Goal: Task Accomplishment & Management: Manage account settings

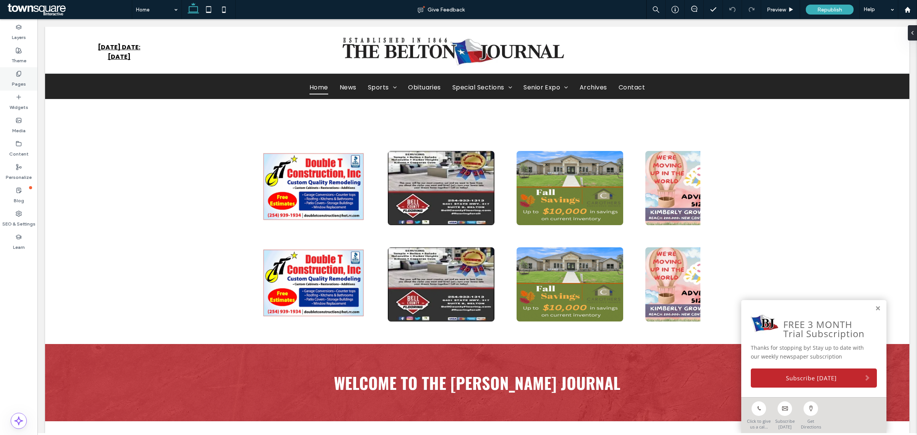
click at [12, 73] on div "Pages" at bounding box center [18, 78] width 37 height 23
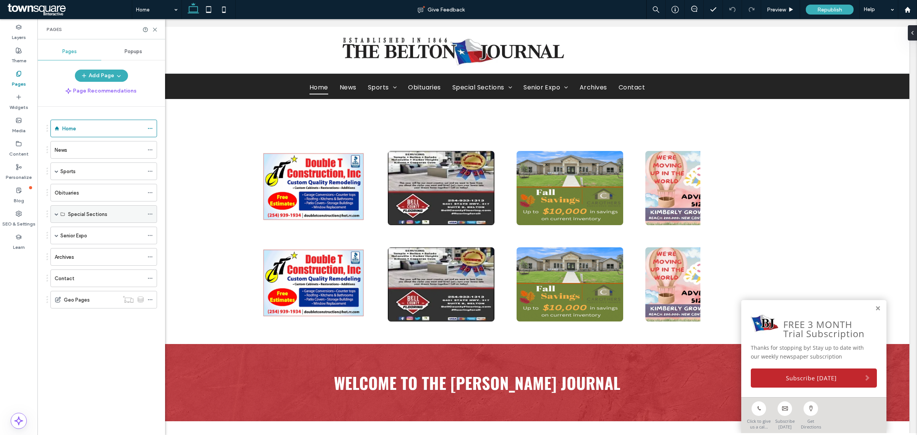
click at [57, 216] on span at bounding box center [57, 214] width 4 height 4
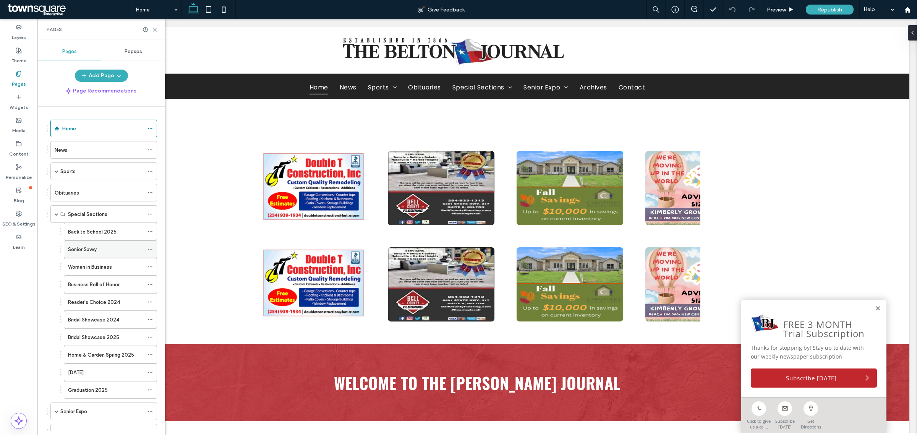
click at [81, 249] on label "Senior Savvy" at bounding box center [82, 249] width 29 height 13
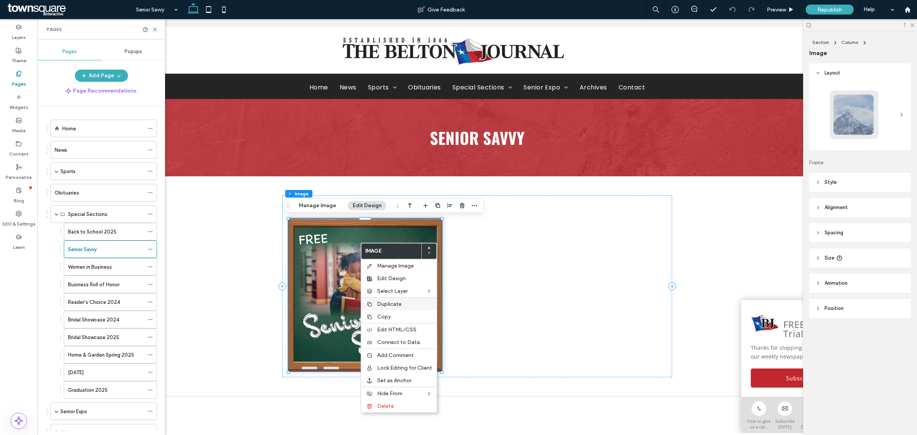
click at [399, 306] on span "Duplicate" at bounding box center [389, 304] width 24 height 6
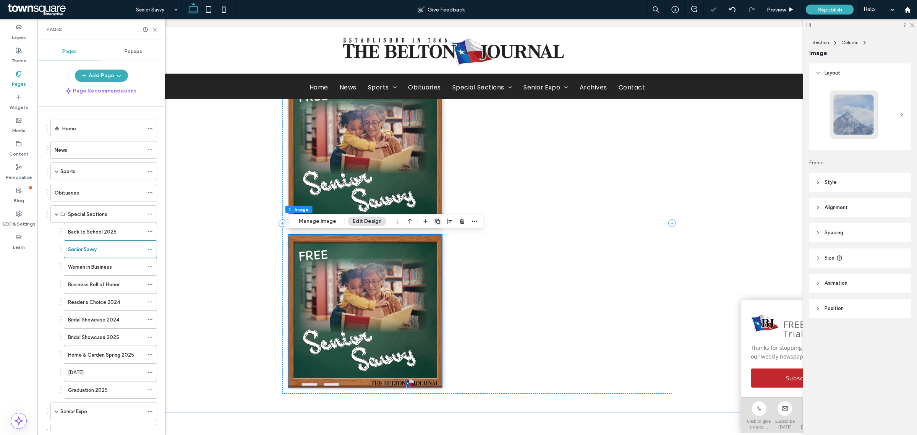
scroll to position [143, 0]
click at [474, 220] on icon "button" at bounding box center [474, 221] width 6 height 6
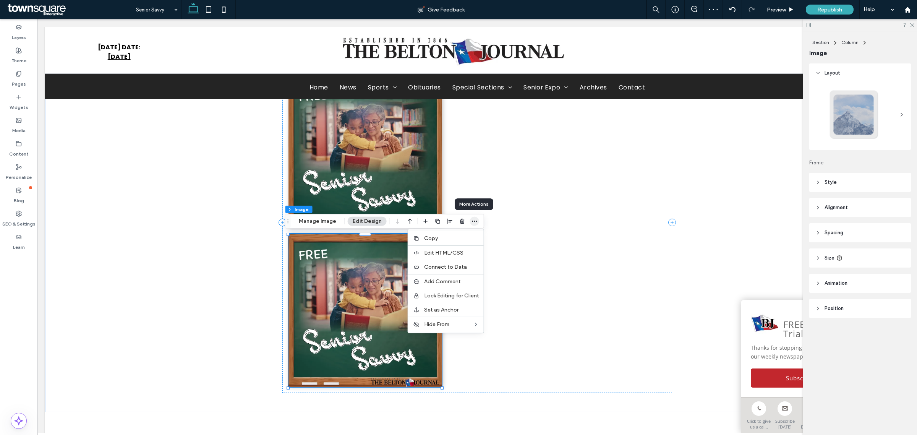
click at [474, 220] on icon "button" at bounding box center [474, 221] width 6 height 6
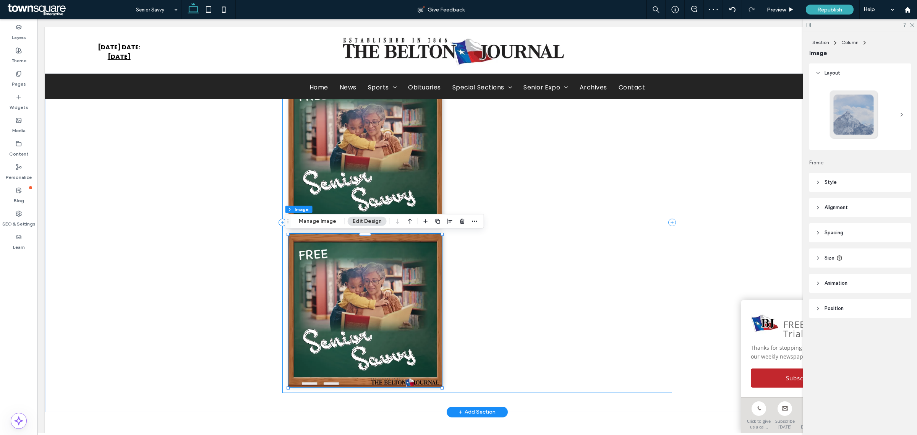
click at [518, 110] on div "[PERSON_NAME] Savvy" at bounding box center [476, 222] width 389 height 341
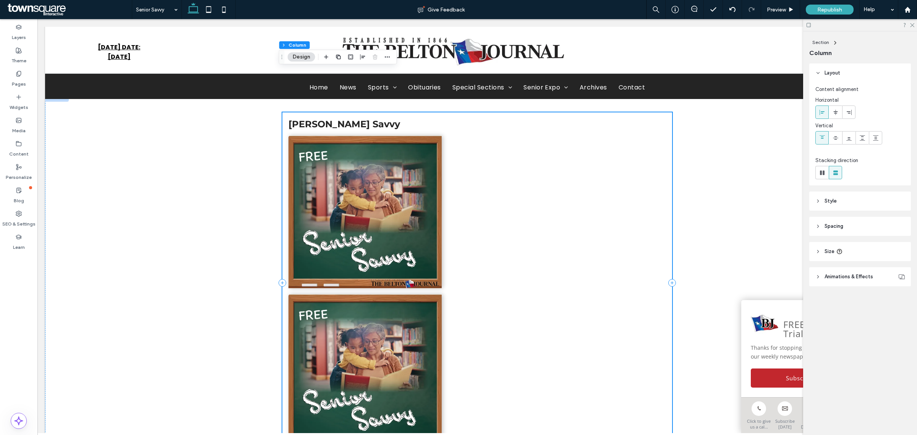
scroll to position [0, 0]
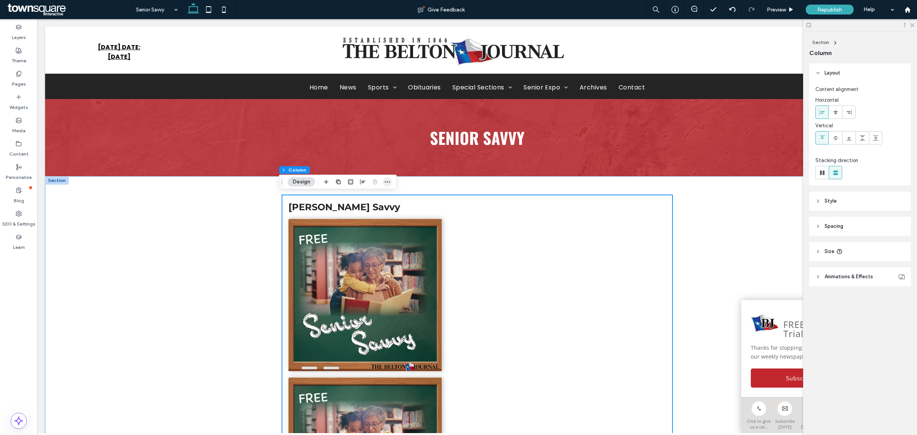
click at [387, 179] on icon "button" at bounding box center [387, 182] width 6 height 6
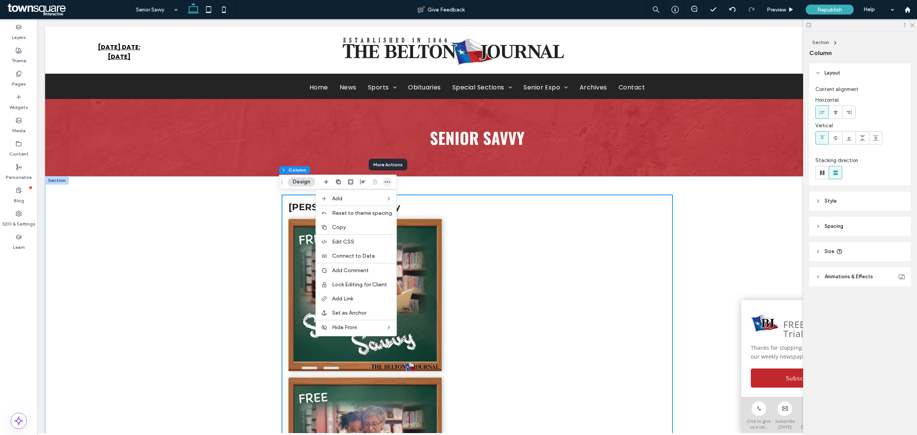
click at [387, 179] on icon "button" at bounding box center [387, 182] width 6 height 6
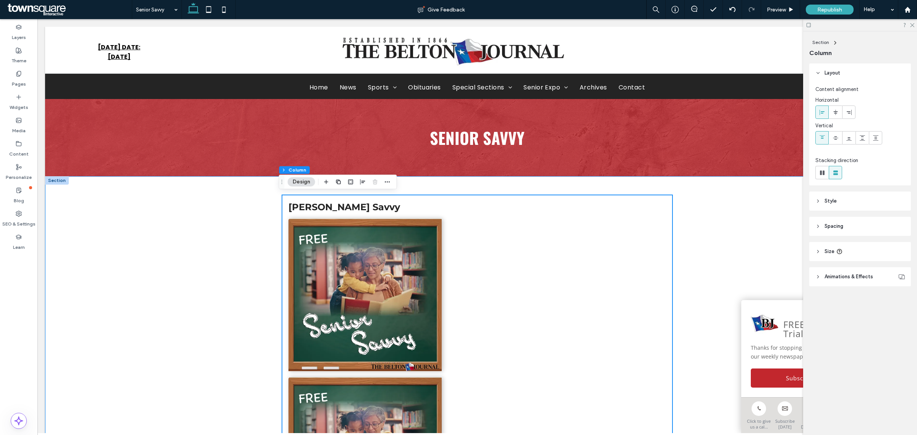
click at [237, 222] on div "[PERSON_NAME] Savvy" at bounding box center [477, 365] width 864 height 379
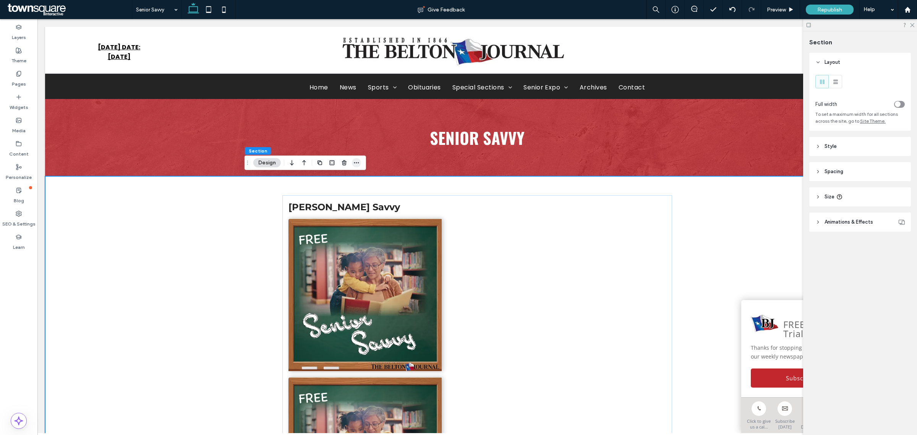
click at [358, 163] on icon "button" at bounding box center [356, 163] width 6 height 6
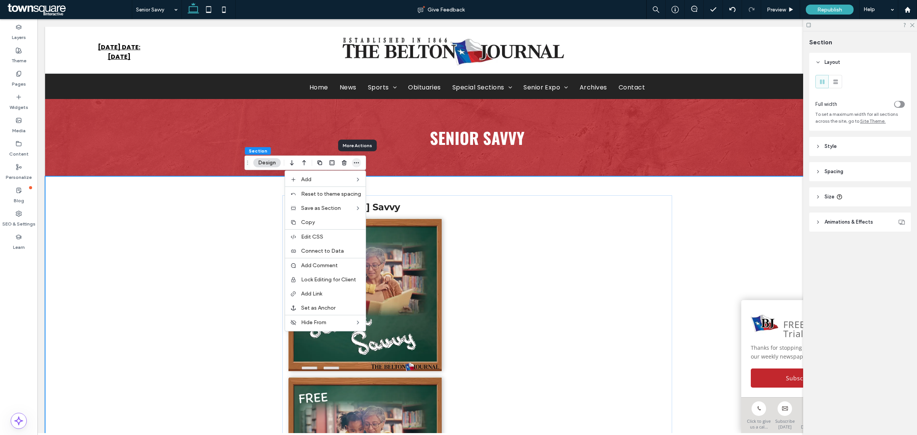
click at [358, 162] on icon "button" at bounding box center [356, 163] width 6 height 6
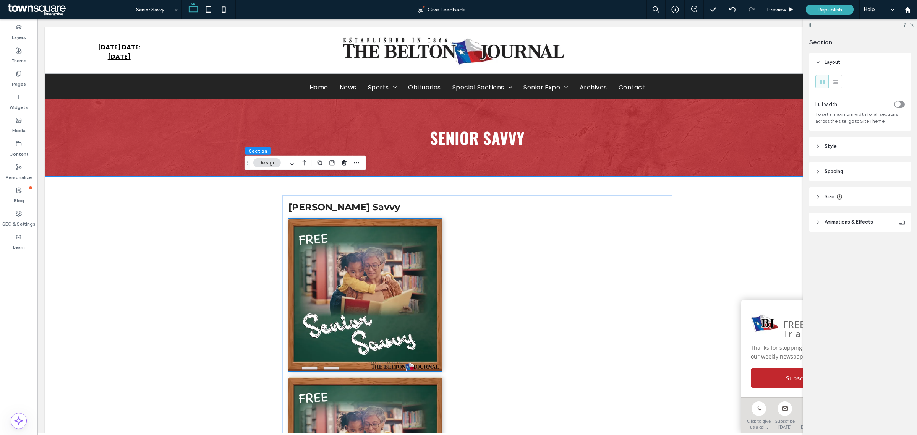
click at [335, 220] on img at bounding box center [364, 294] width 153 height 152
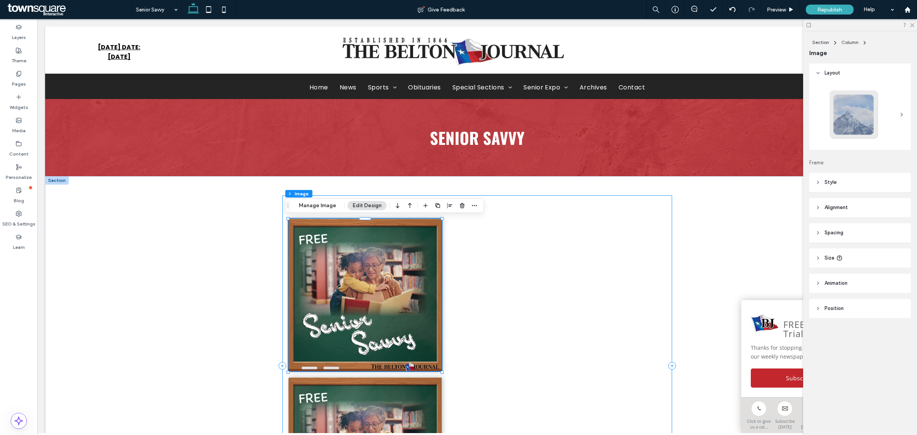
click at [474, 239] on div "[PERSON_NAME] Savvy" at bounding box center [476, 365] width 389 height 341
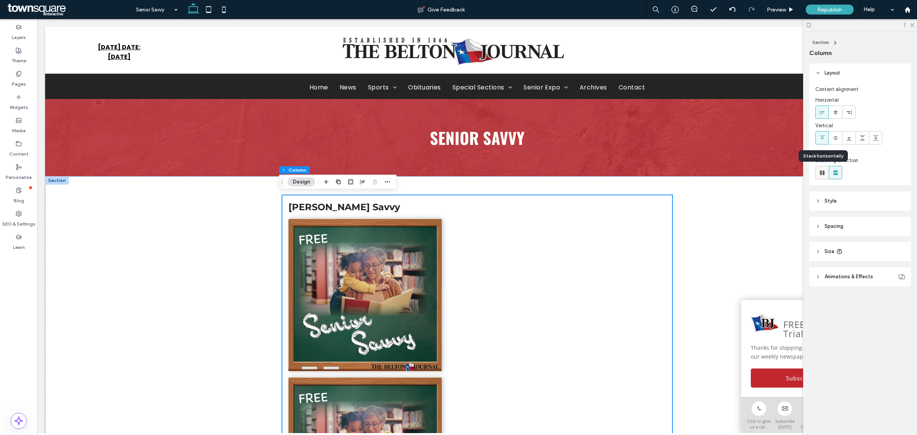
click at [823, 171] on use at bounding box center [822, 172] width 5 height 5
type input "*"
type input "**"
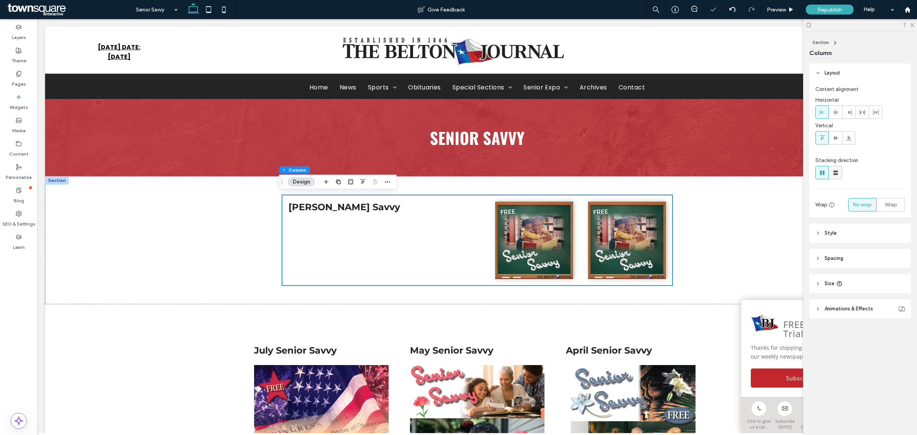
click at [833, 169] on icon at bounding box center [836, 173] width 8 height 8
type input "**"
type input "****"
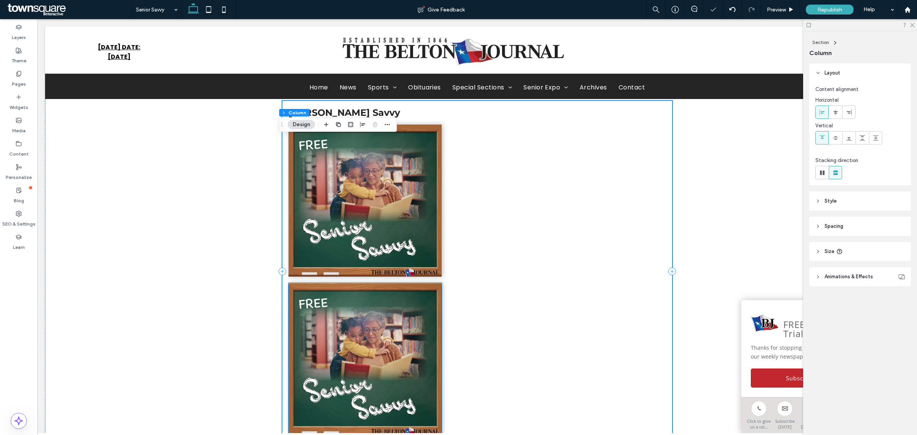
scroll to position [95, 0]
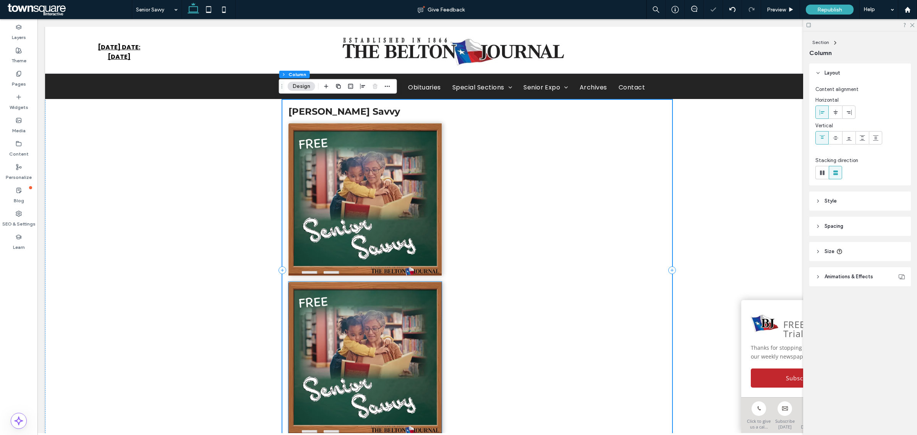
click at [392, 303] on img at bounding box center [364, 358] width 153 height 152
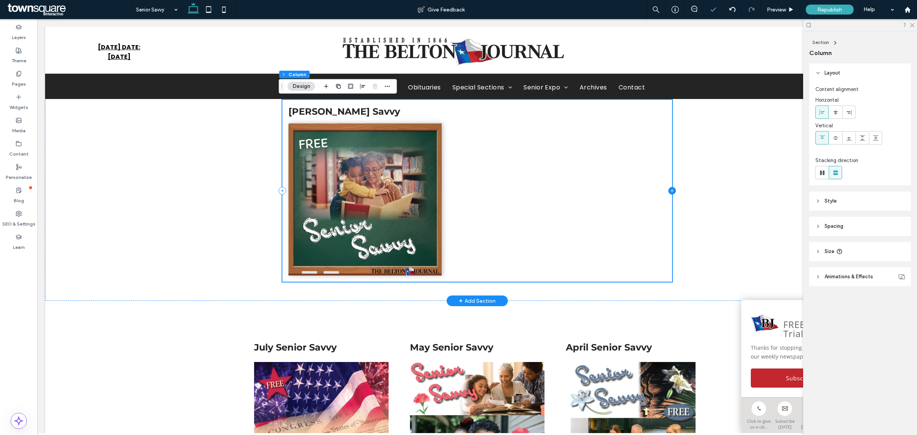
click at [668, 192] on icon at bounding box center [672, 191] width 8 height 8
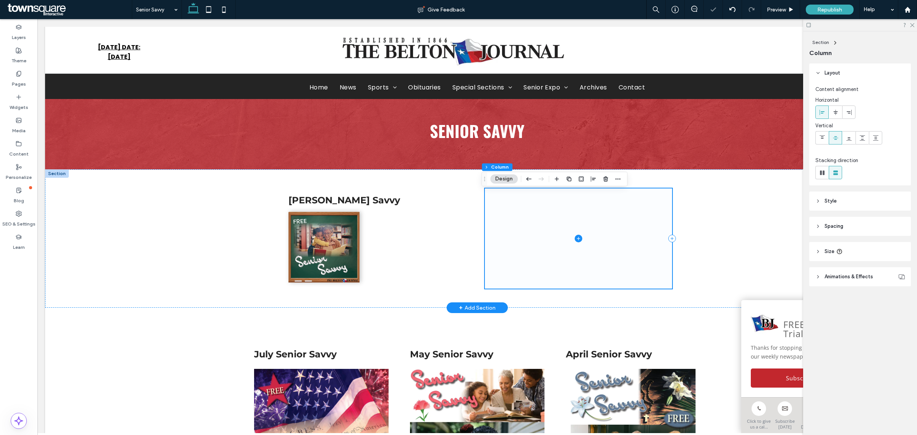
scroll to position [0, 0]
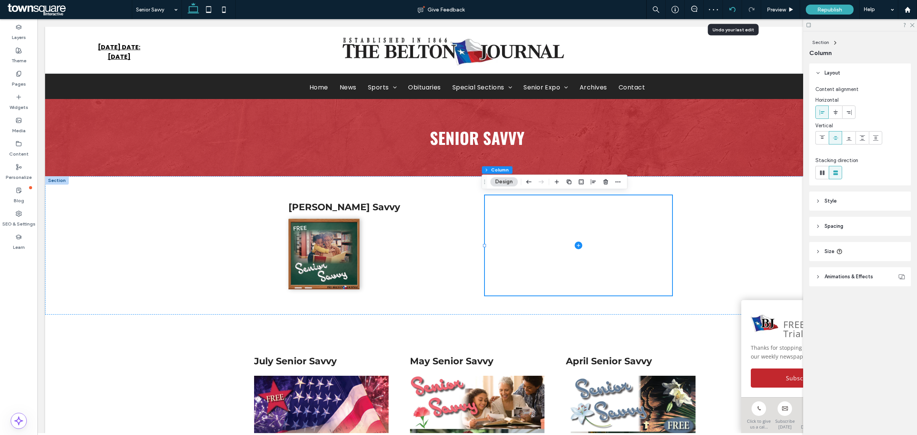
click at [726, 12] on div at bounding box center [732, 9] width 19 height 6
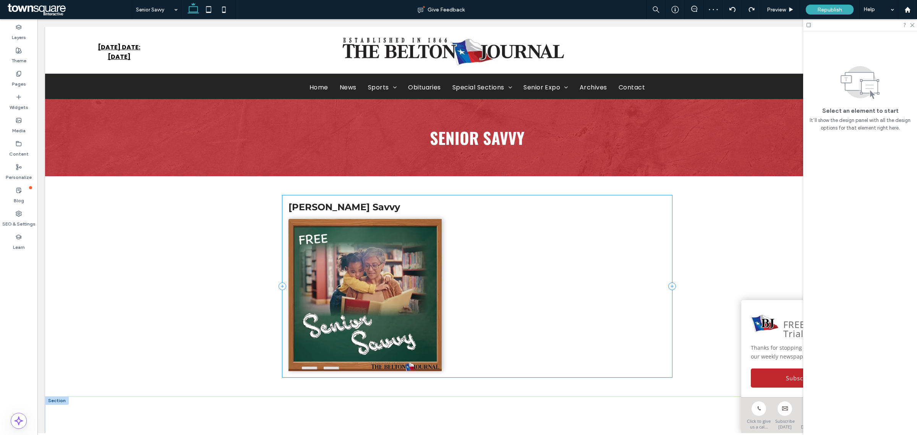
scroll to position [239, 0]
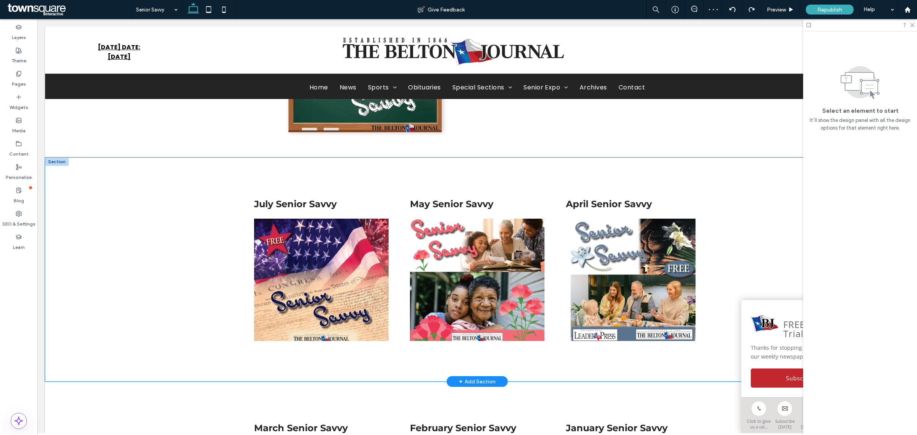
click at [393, 174] on div "July Senior Savvy May Senior Savvy April Senior Savvy" at bounding box center [477, 269] width 458 height 224
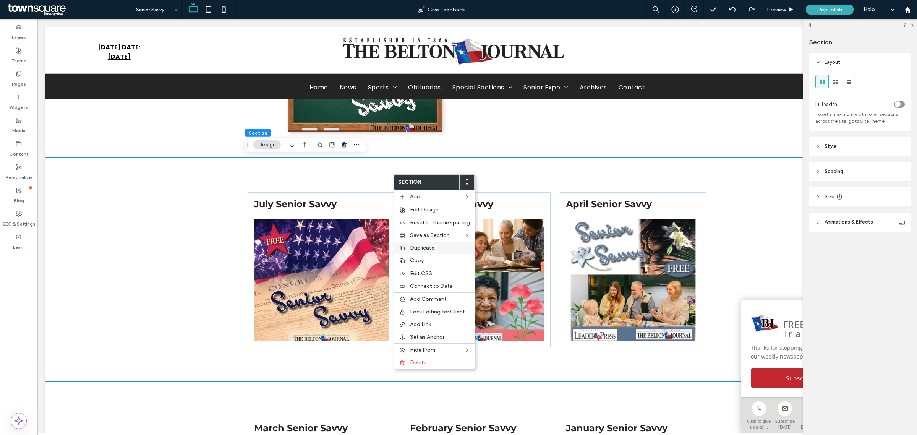
click at [425, 248] on span "Duplicate" at bounding box center [422, 247] width 24 height 6
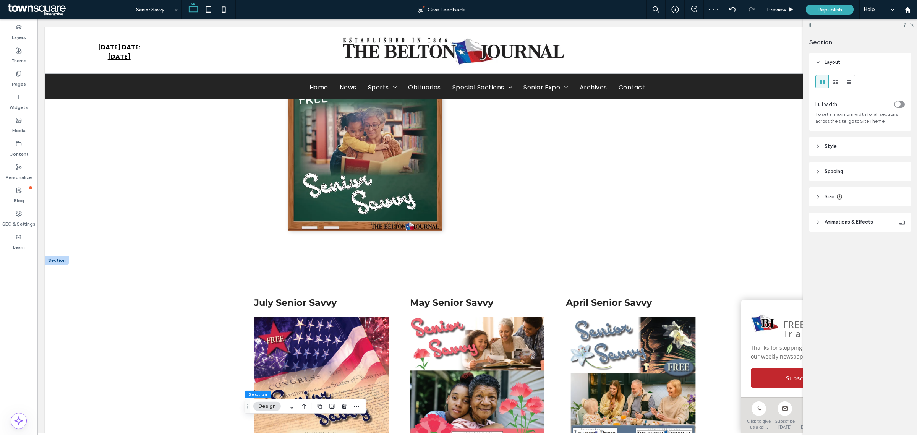
scroll to position [191, 0]
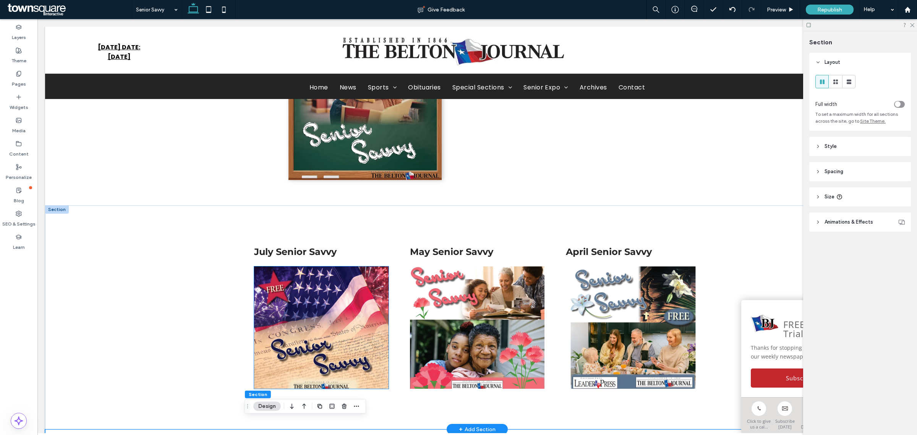
click at [351, 269] on img at bounding box center [321, 327] width 134 height 122
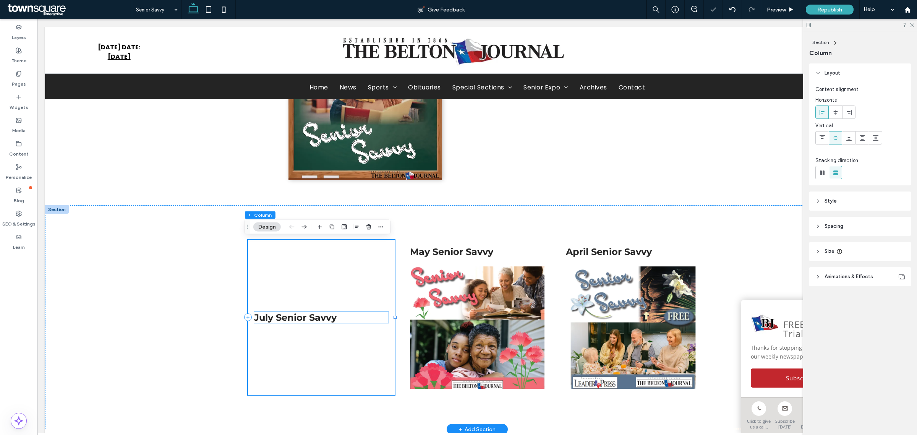
click at [332, 316] on span "July Senior Savvy" at bounding box center [295, 317] width 83 height 11
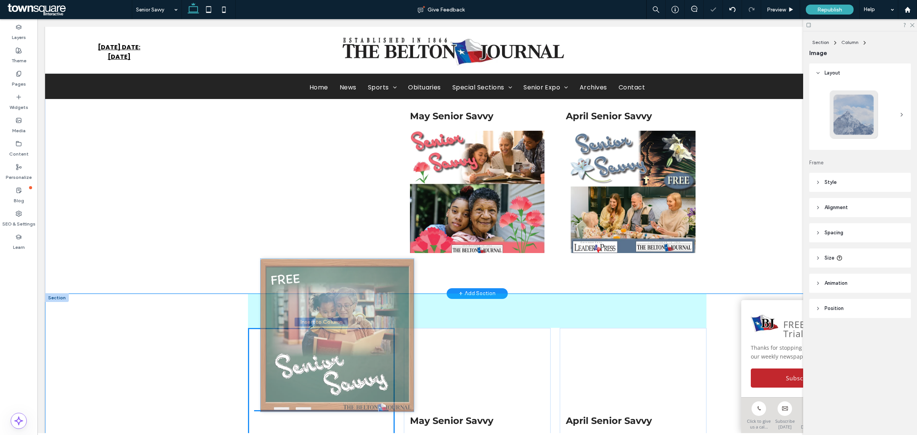
scroll to position [176, 0]
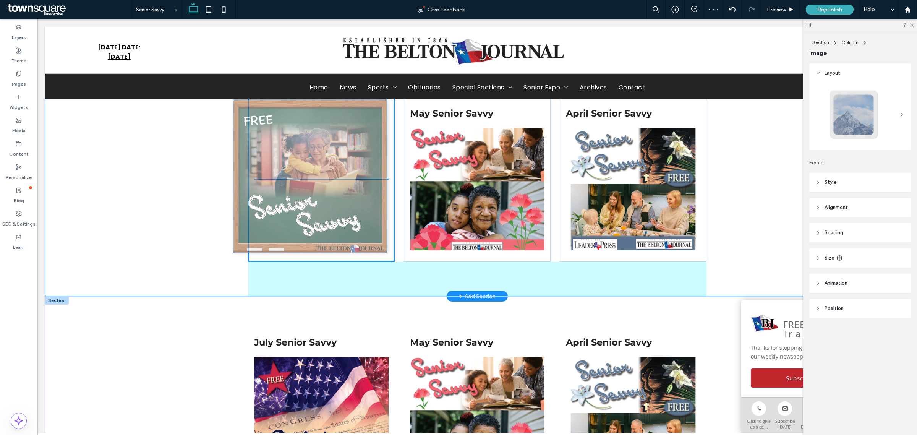
drag, startPoint x: 338, startPoint y: 329, endPoint x: 352, endPoint y: 222, distance: 107.5
type input "***"
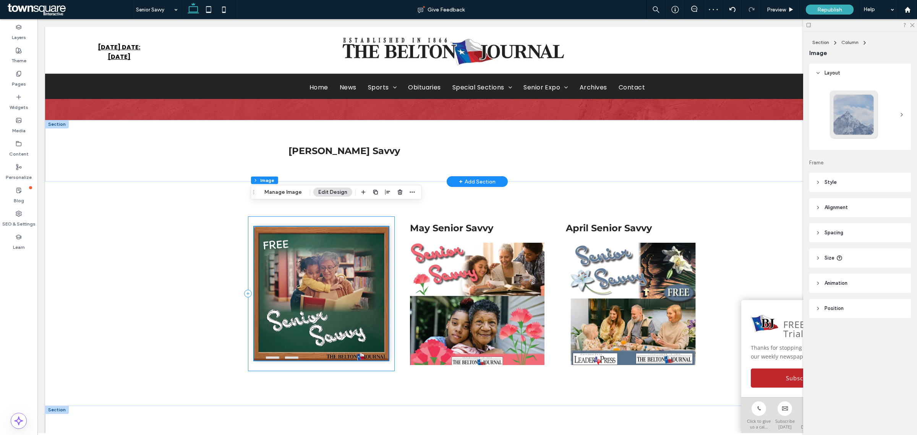
scroll to position [32, 0]
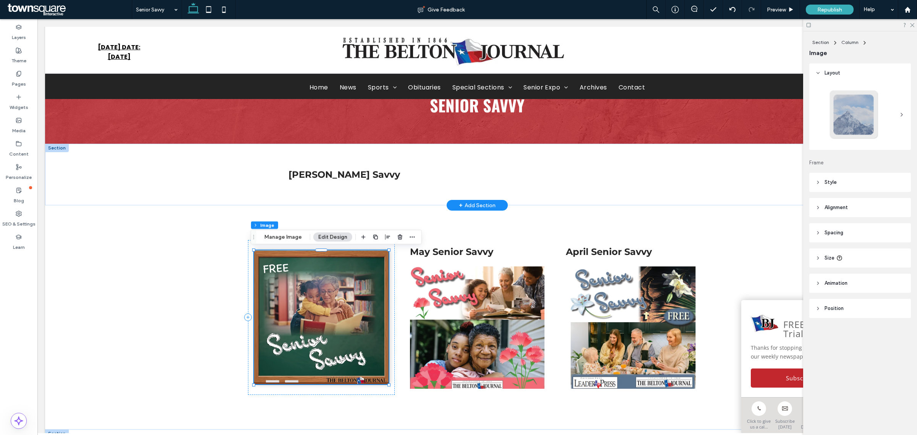
drag, startPoint x: 396, startPoint y: 178, endPoint x: 335, endPoint y: 191, distance: 62.6
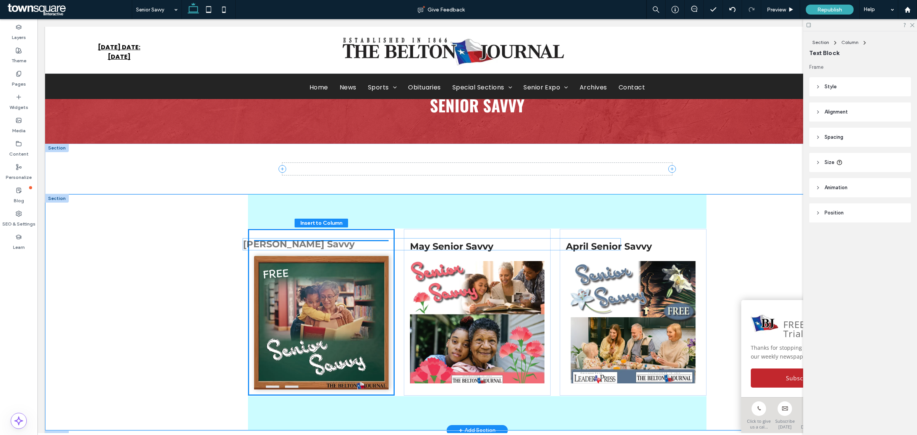
drag, startPoint x: 335, startPoint y: 171, endPoint x: 293, endPoint y: 241, distance: 81.7
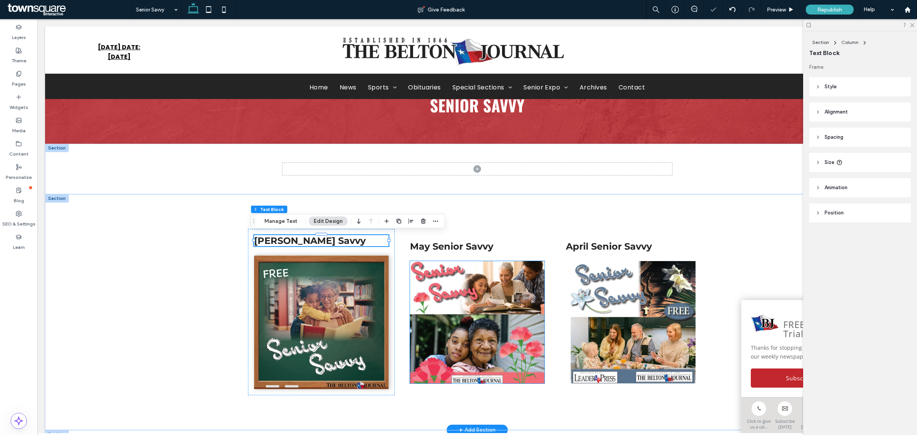
click at [459, 275] on img at bounding box center [477, 322] width 134 height 122
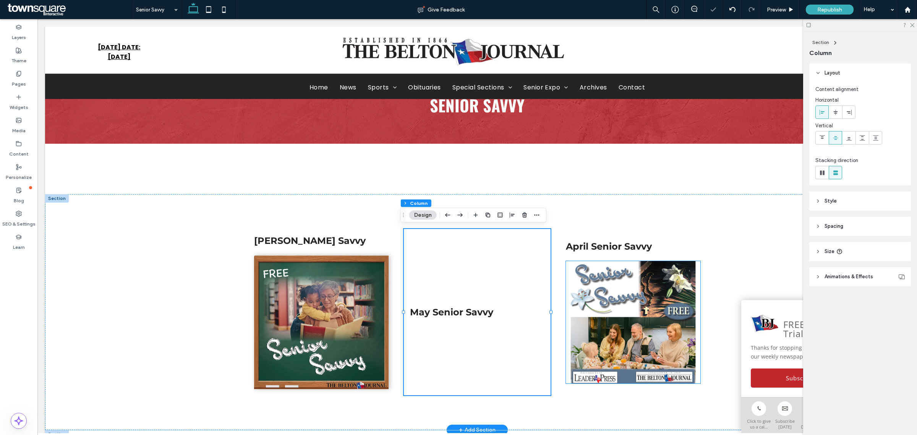
click at [596, 307] on img at bounding box center [633, 322] width 134 height 122
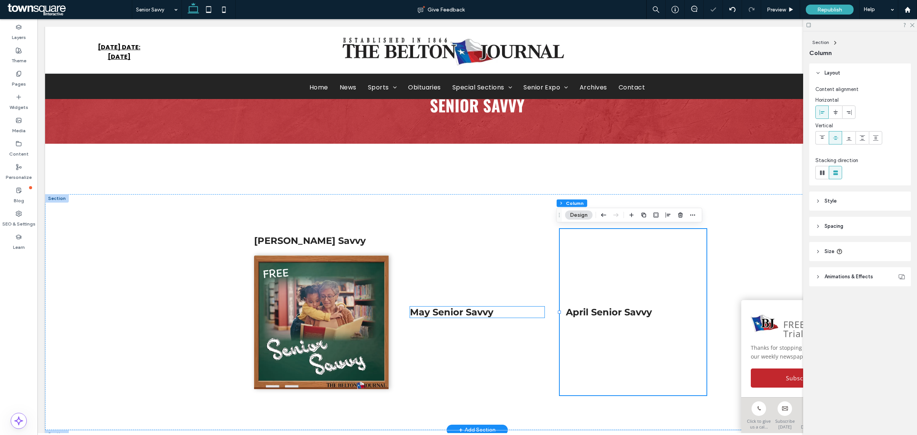
click at [498, 314] on h4 "May Senior Savvy" at bounding box center [477, 311] width 134 height 11
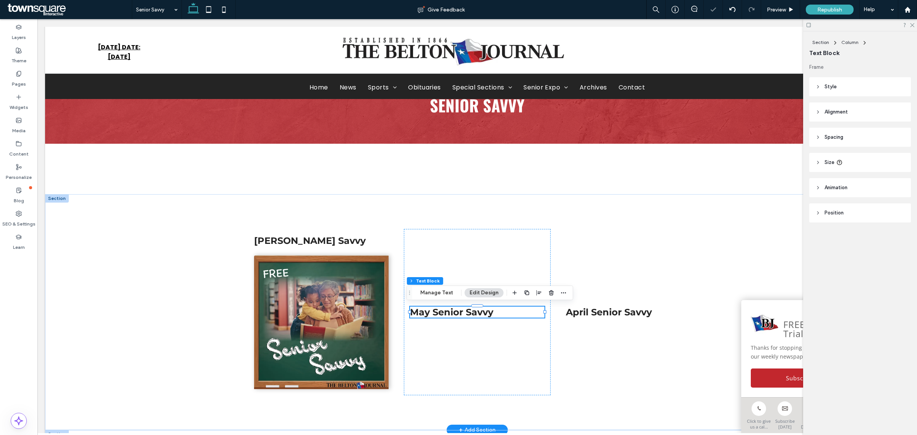
click at [498, 314] on div "May Senior Savvy" at bounding box center [477, 311] width 134 height 11
type input "**********"
type input "**"
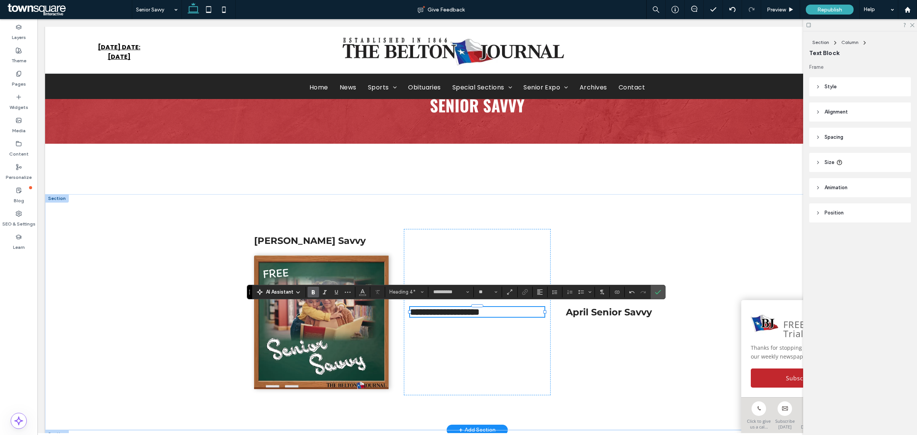
click at [452, 311] on span "**********" at bounding box center [445, 311] width 70 height 9
click at [672, 312] on h4 "April Senior Savvy" at bounding box center [633, 311] width 134 height 11
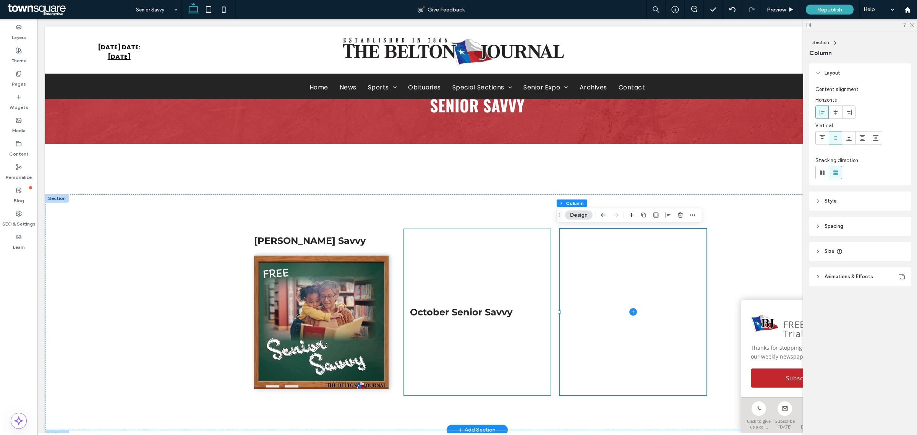
click at [495, 373] on div "October Senior Savvy" at bounding box center [477, 312] width 147 height 167
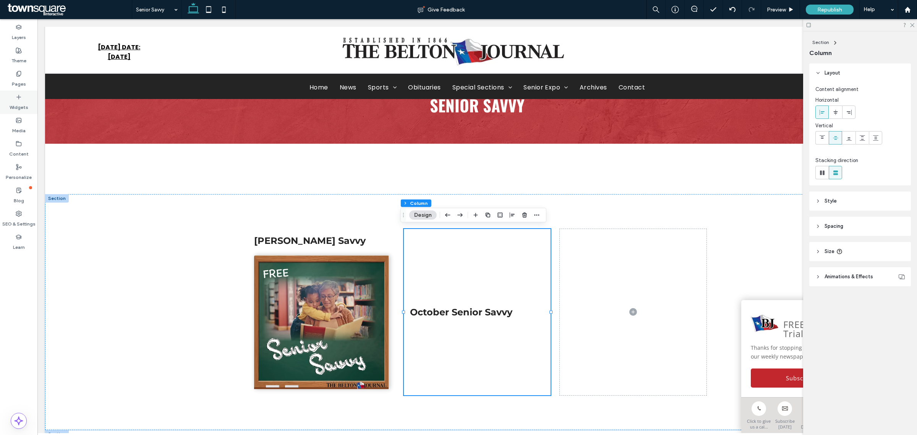
click at [18, 106] on label "Widgets" at bounding box center [19, 105] width 19 height 11
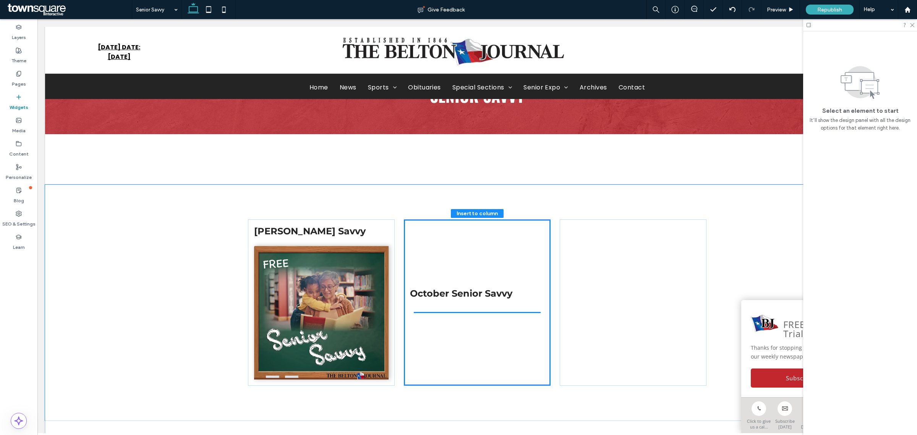
scroll to position [55, 0]
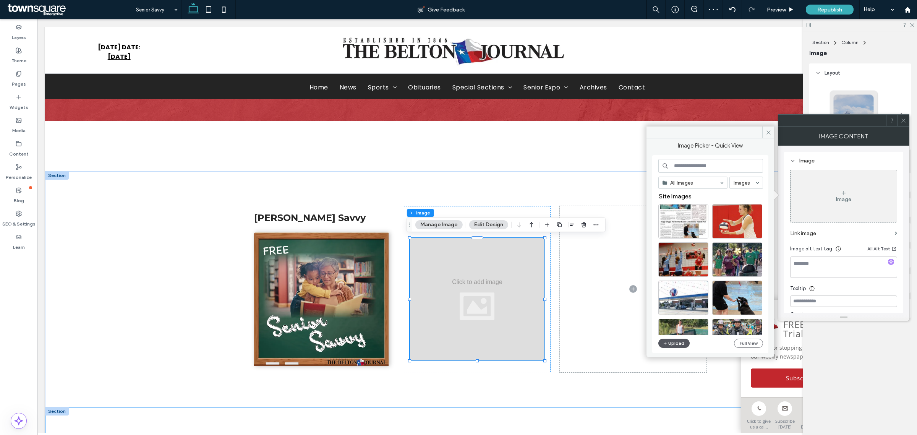
click at [674, 343] on button "Upload" at bounding box center [673, 342] width 31 height 9
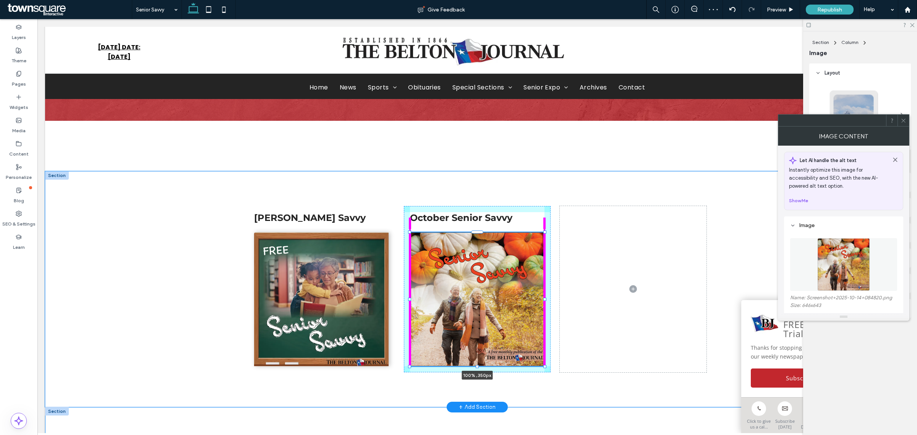
drag, startPoint x: 405, startPoint y: 237, endPoint x: 404, endPoint y: 232, distance: 5.6
click at [404, 231] on div "[PERSON_NAME] Savvy October Senior Savvy 100% , 350px" at bounding box center [477, 289] width 458 height 236
type input "***"
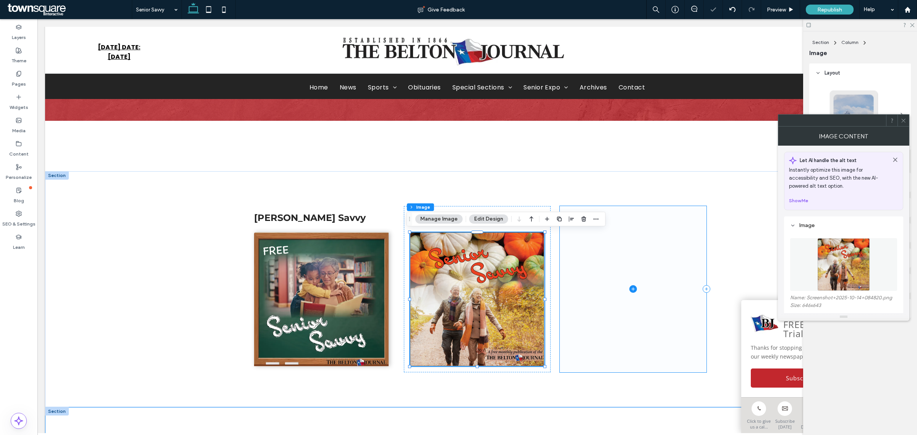
click at [575, 272] on span at bounding box center [633, 289] width 147 height 167
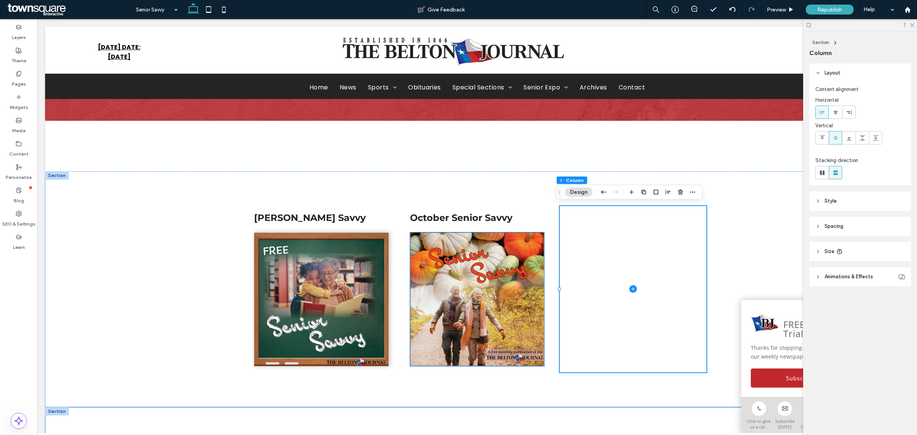
click at [505, 282] on img at bounding box center [477, 299] width 134 height 134
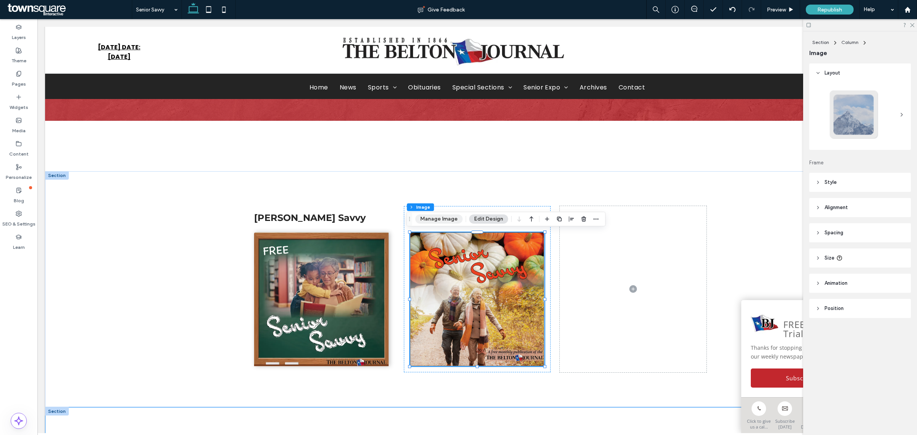
click at [440, 220] on button "Manage Image" at bounding box center [438, 218] width 47 height 9
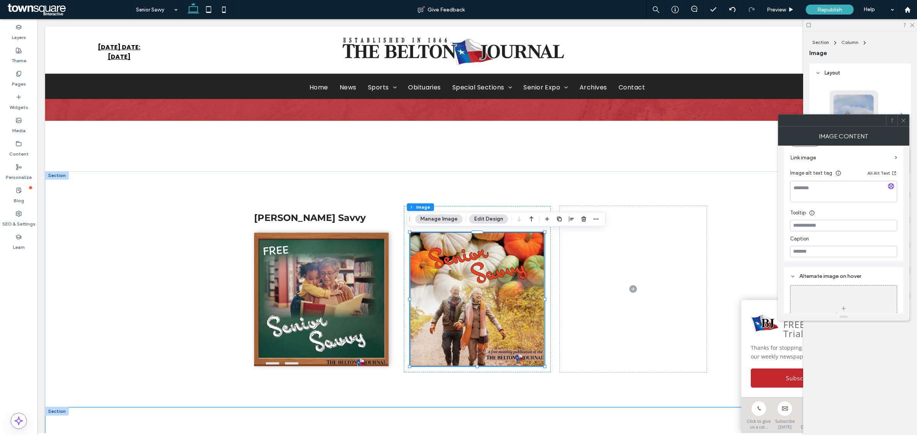
scroll to position [211, 0]
click at [593, 220] on icon "button" at bounding box center [596, 219] width 6 height 6
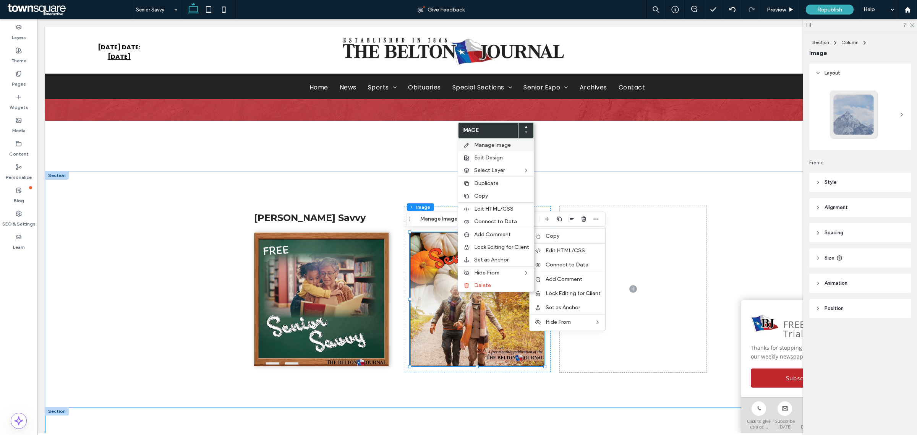
click at [509, 141] on div "Manage Image" at bounding box center [496, 144] width 76 height 13
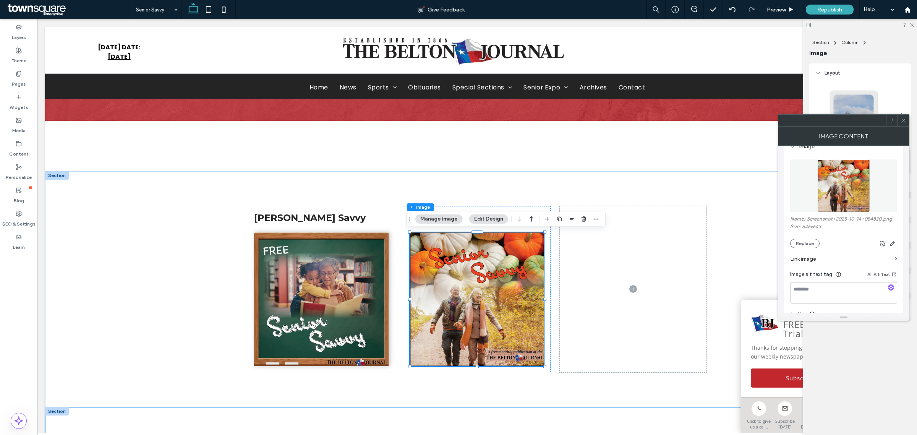
scroll to position [95, 0]
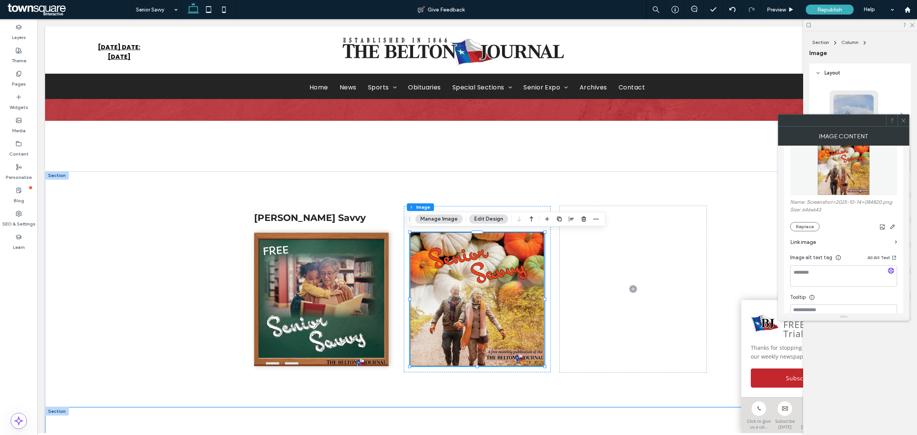
click at [855, 244] on label "Link image" at bounding box center [841, 242] width 102 height 14
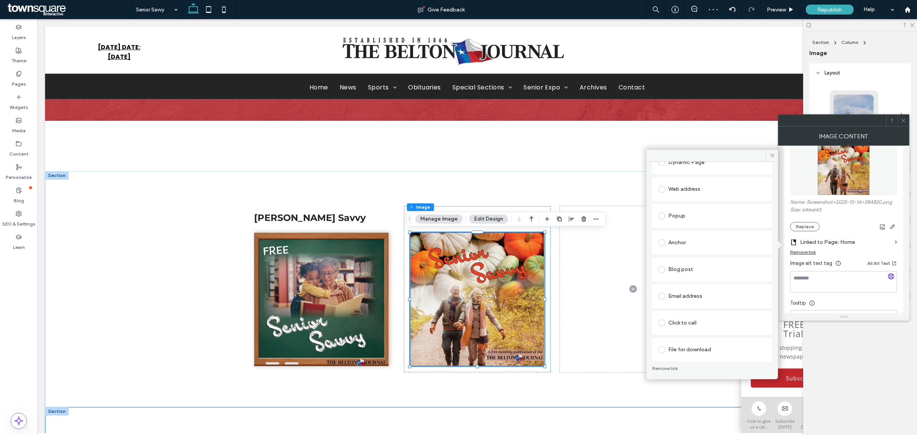
scroll to position [102, 0]
click at [694, 360] on div "Remove link" at bounding box center [712, 367] width 120 height 14
click at [694, 350] on div "File for download" at bounding box center [712, 348] width 108 height 12
click at [672, 348] on div "File" at bounding box center [675, 347] width 8 height 6
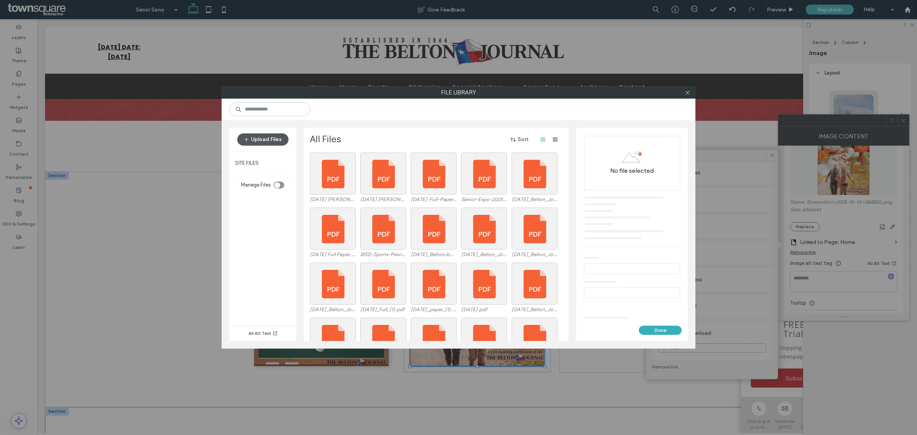
click at [276, 142] on button "Upload Files" at bounding box center [262, 139] width 51 height 12
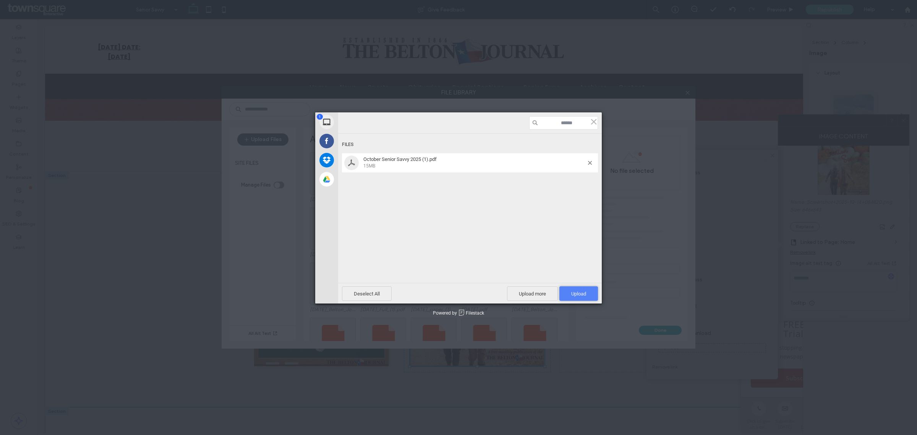
click at [582, 293] on span "Upload 1" at bounding box center [578, 294] width 15 height 6
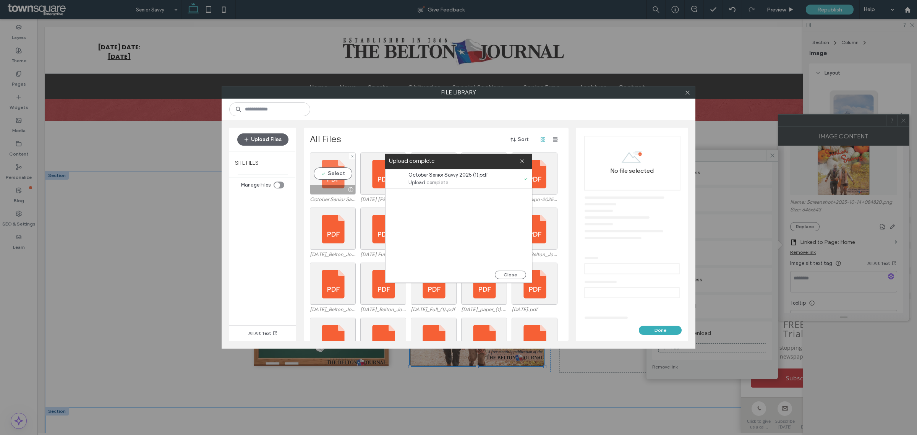
click at [329, 173] on div "Select" at bounding box center [333, 173] width 46 height 42
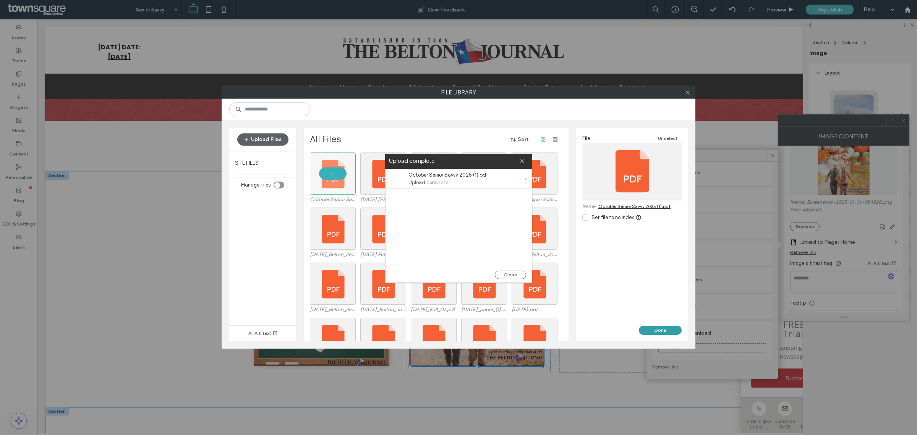
click at [661, 327] on button "Done" at bounding box center [660, 329] width 43 height 9
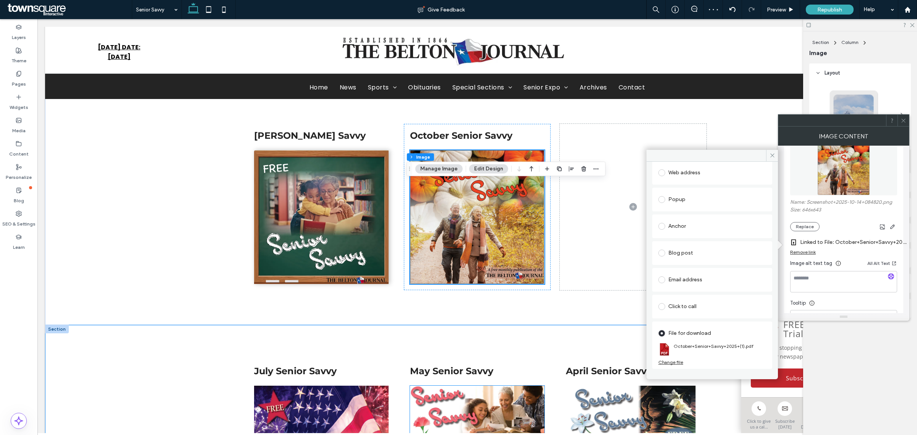
scroll to position [151, 0]
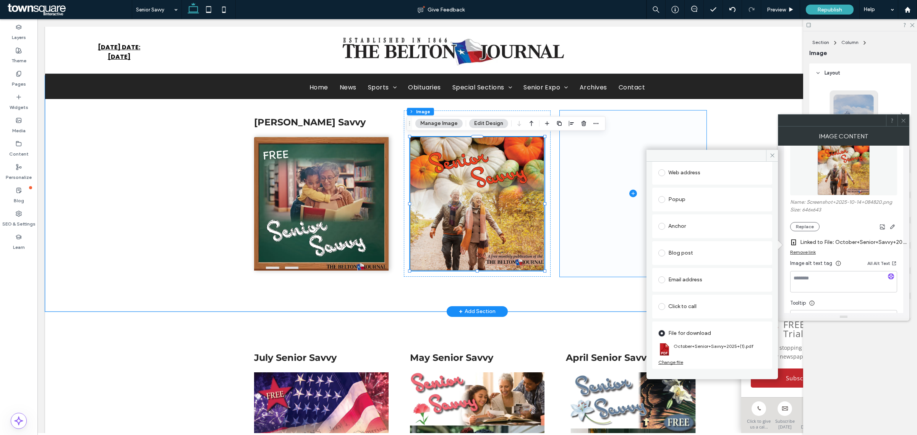
click at [583, 226] on span at bounding box center [633, 193] width 147 height 167
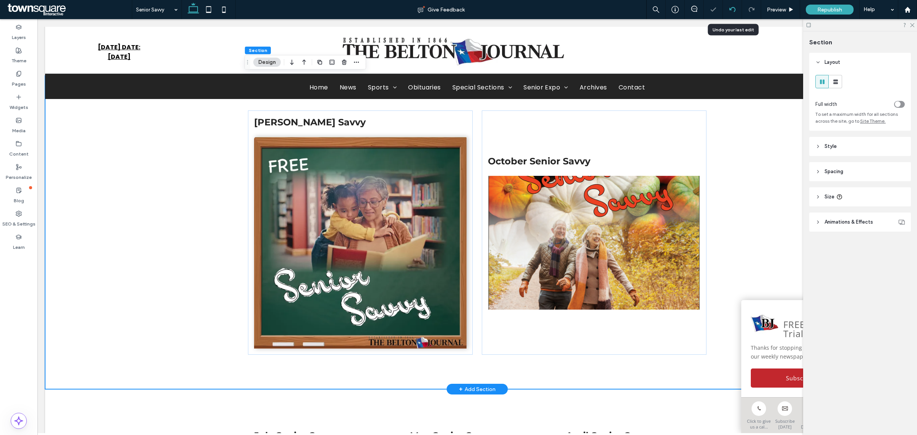
click at [729, 6] on icon at bounding box center [732, 9] width 6 height 6
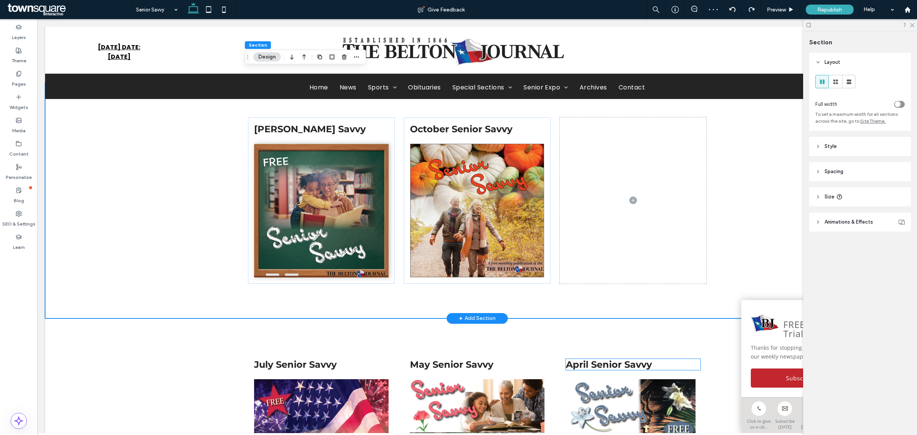
scroll to position [143, 0]
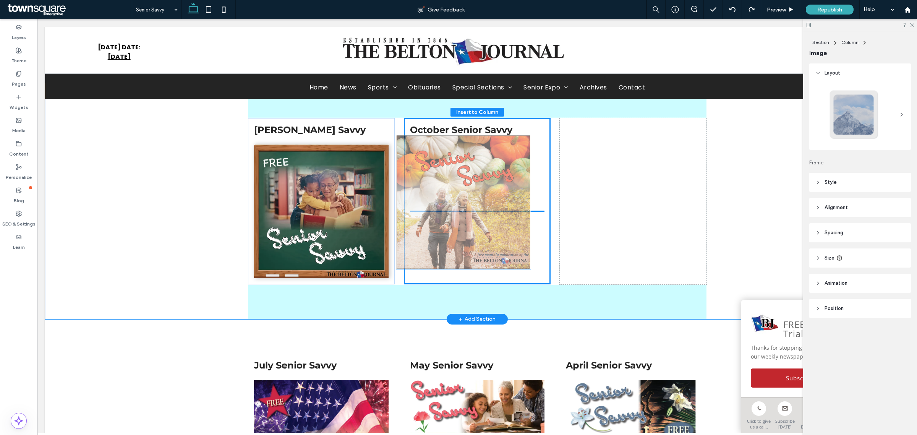
drag, startPoint x: 515, startPoint y: 221, endPoint x: 505, endPoint y: 215, distance: 11.5
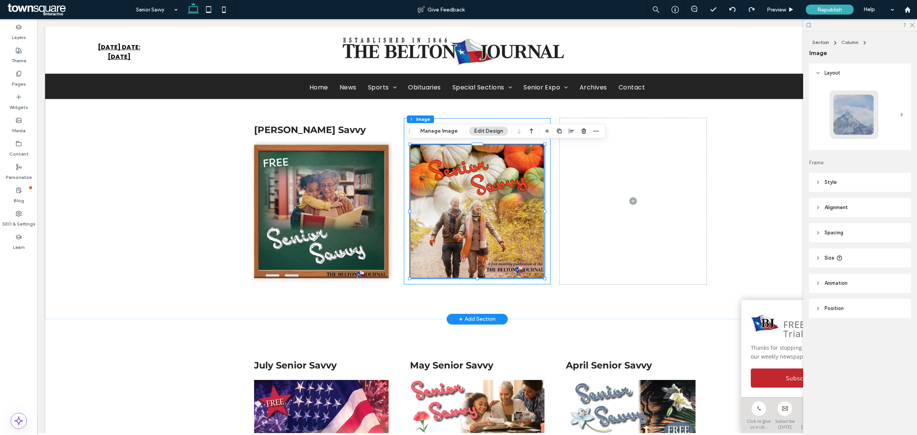
click at [404, 138] on div "October Senior Savvy" at bounding box center [477, 201] width 147 height 167
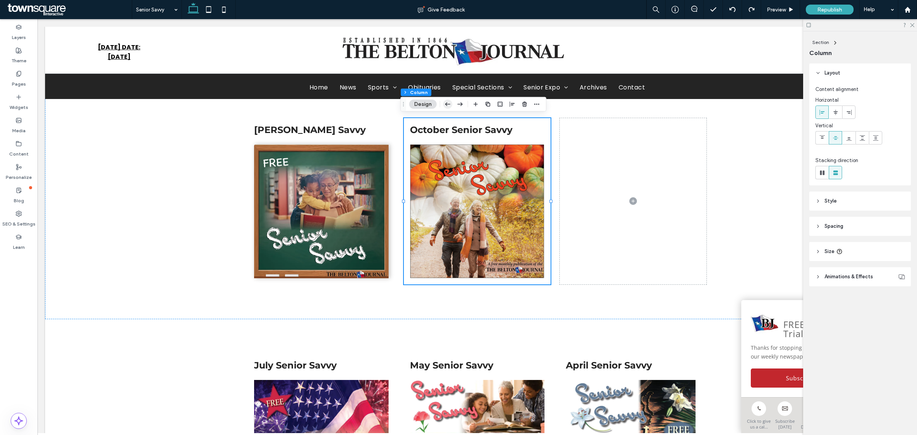
click at [448, 107] on icon "button" at bounding box center [447, 104] width 9 height 14
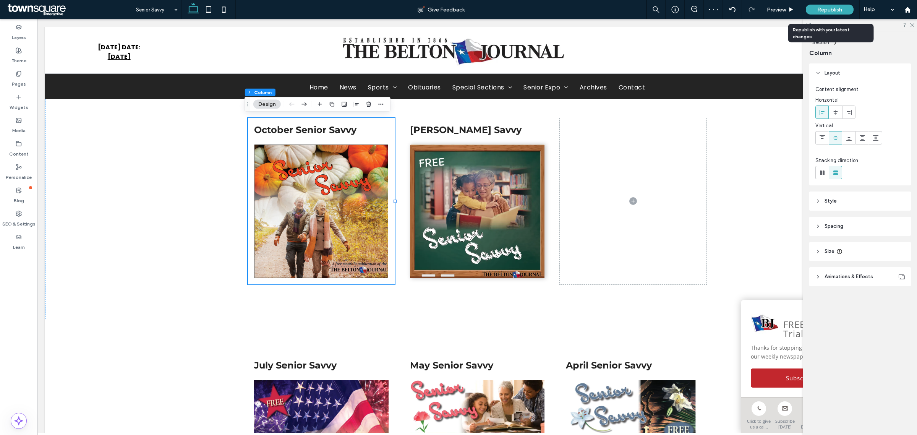
click at [835, 8] on span "Republish" at bounding box center [829, 9] width 25 height 6
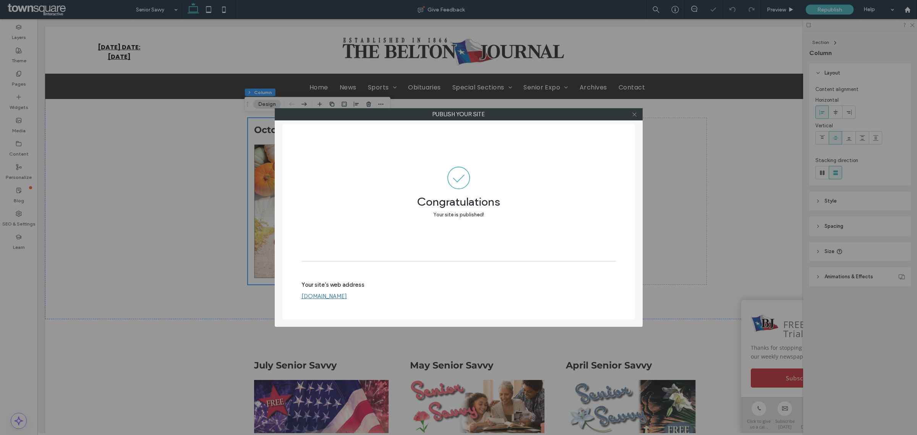
click at [634, 114] on icon at bounding box center [634, 115] width 6 height 6
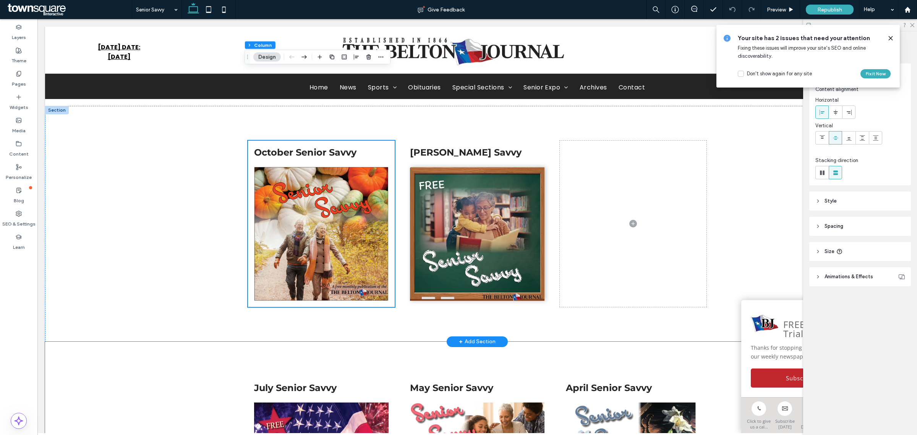
scroll to position [95, 0]
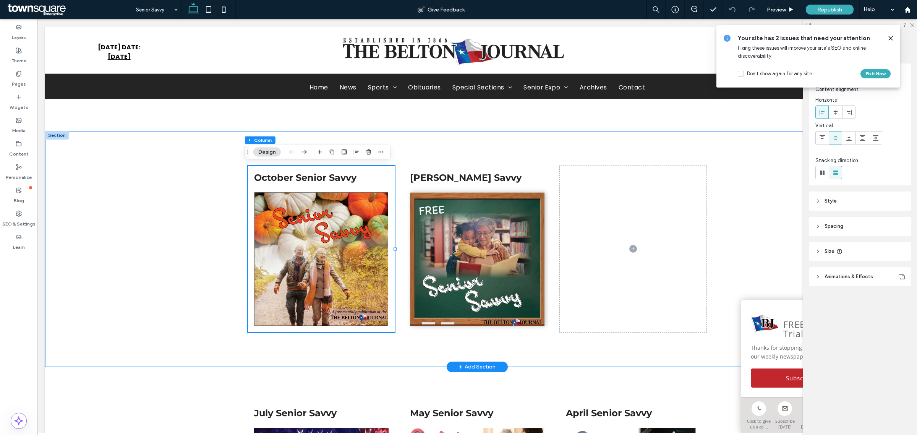
click at [92, 213] on div "October Senior Savvy [PERSON_NAME] Savvy" at bounding box center [477, 249] width 864 height 236
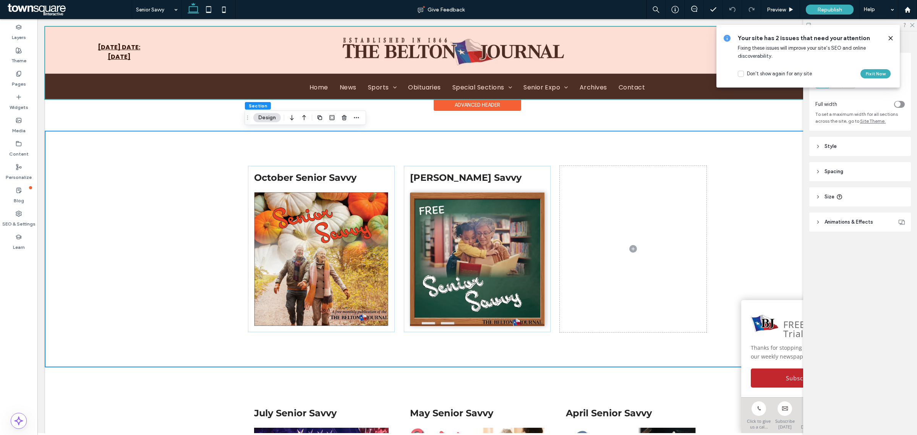
scroll to position [0, 0]
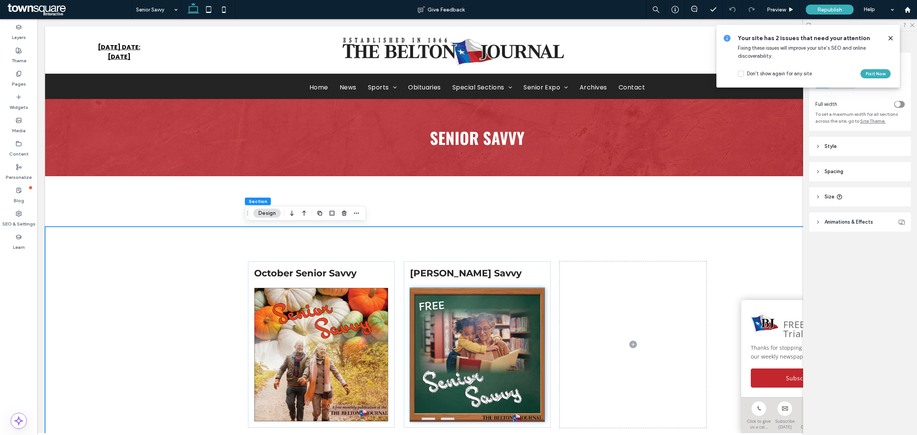
click at [511, 316] on img at bounding box center [477, 355] width 134 height 134
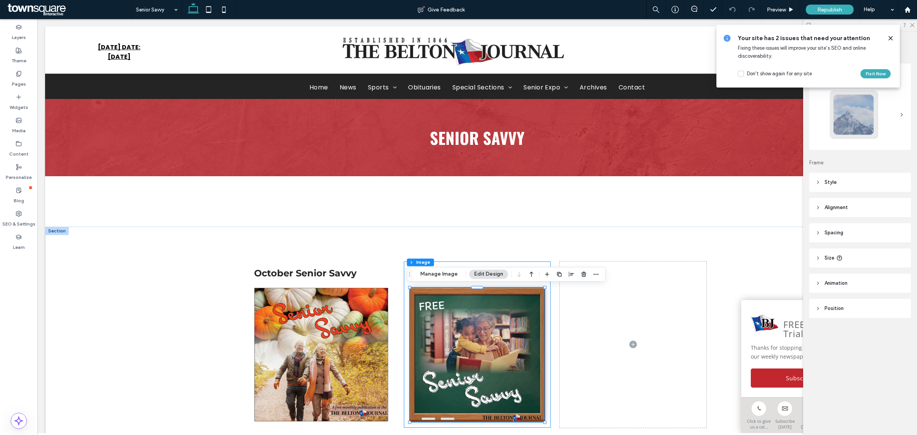
click at [532, 263] on div "[PERSON_NAME] Savvy" at bounding box center [477, 344] width 147 height 167
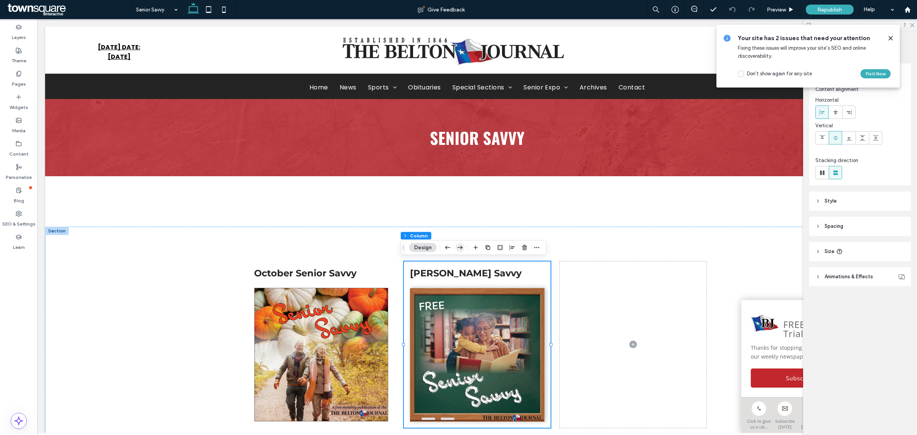
click at [463, 245] on icon "button" at bounding box center [459, 248] width 9 height 14
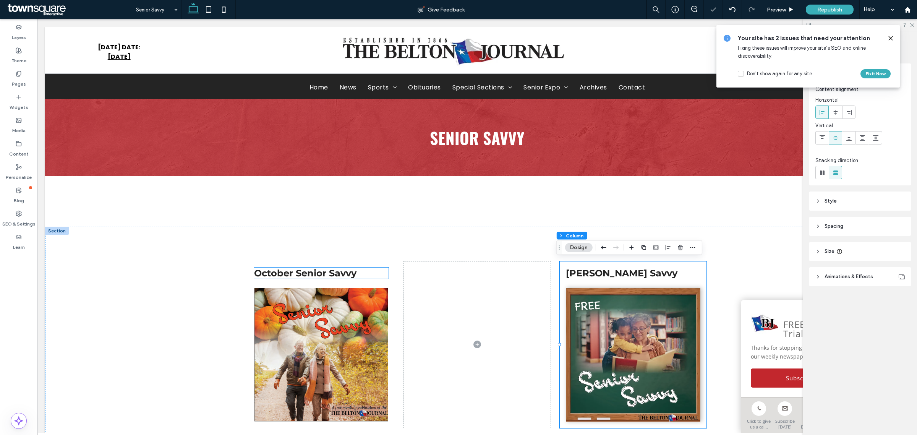
click at [369, 275] on h4 "October Senior Savvy" at bounding box center [321, 272] width 134 height 11
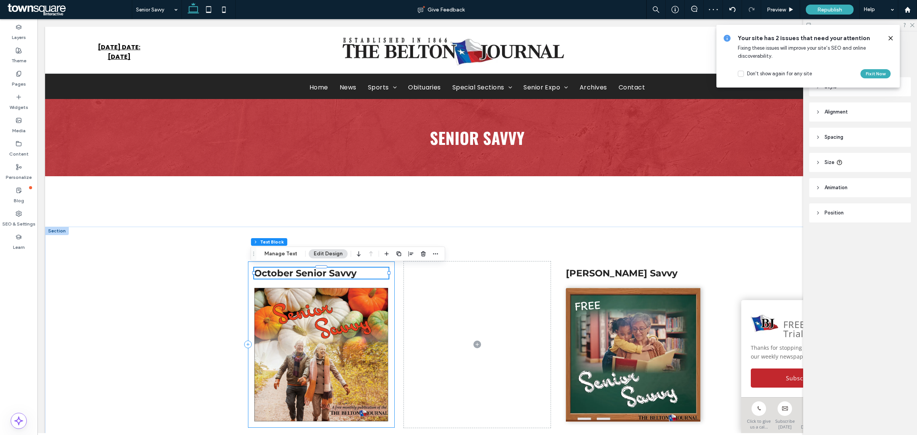
click at [388, 291] on div "October Senior Savvy" at bounding box center [321, 344] width 147 height 167
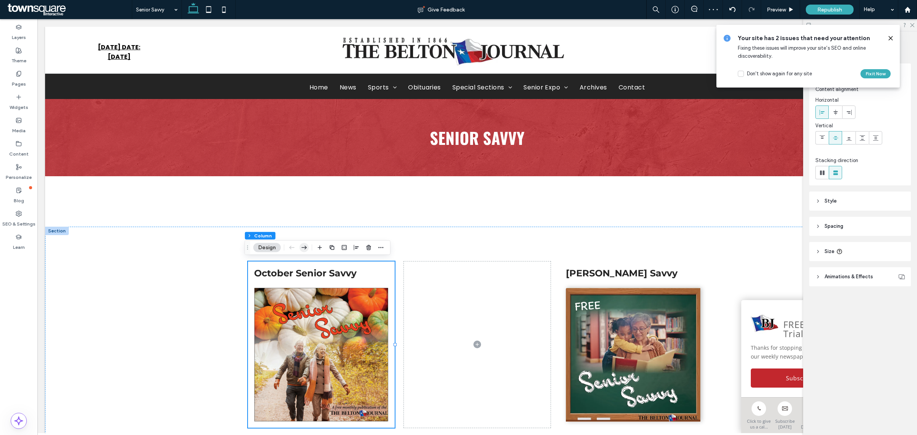
click at [308, 247] on icon "button" at bounding box center [303, 248] width 9 height 14
